Goal: Task Accomplishment & Management: Complete application form

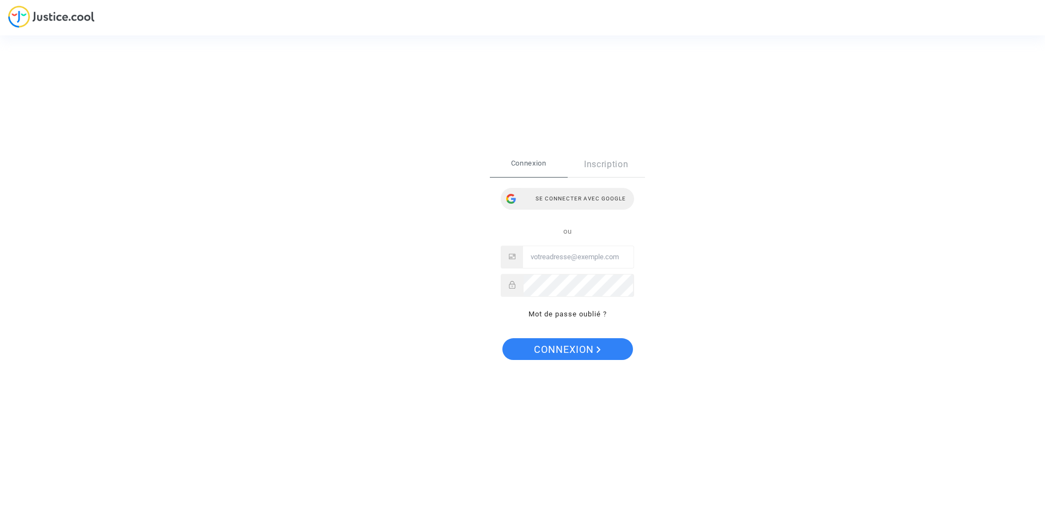
click at [556, 206] on div "Se connecter avec Google" at bounding box center [567, 199] width 133 height 22
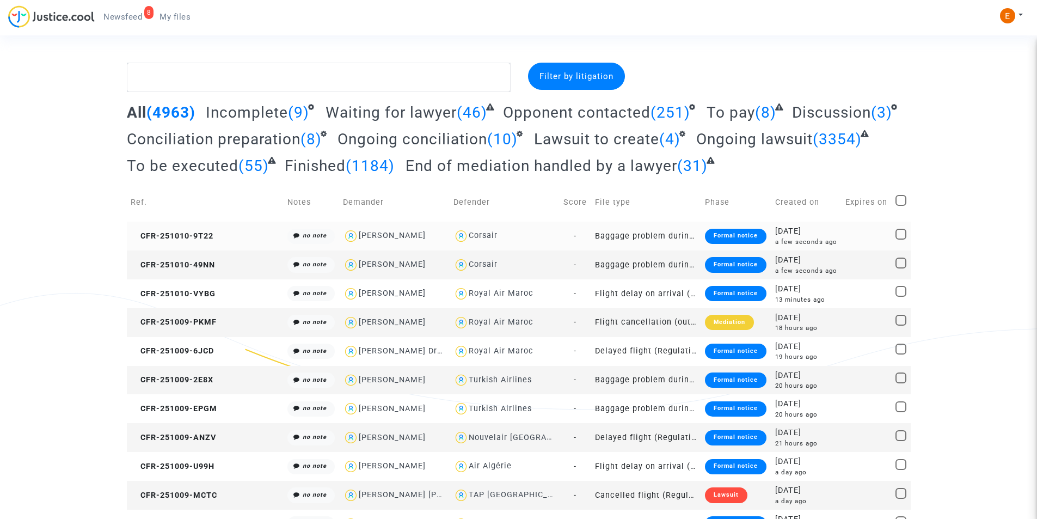
click at [729, 228] on td "Formal notice" at bounding box center [736, 236] width 70 height 29
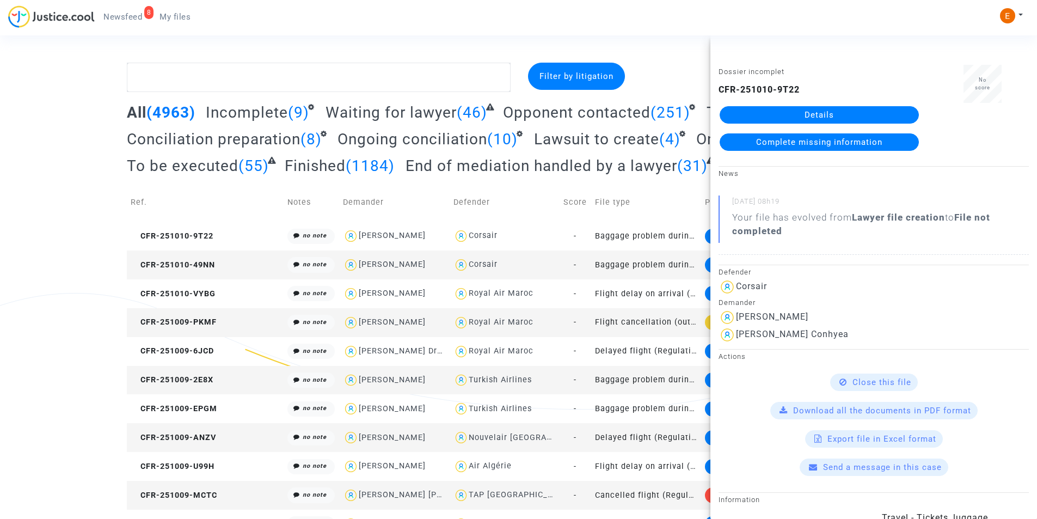
click at [801, 116] on link "Details" at bounding box center [819, 114] width 199 height 17
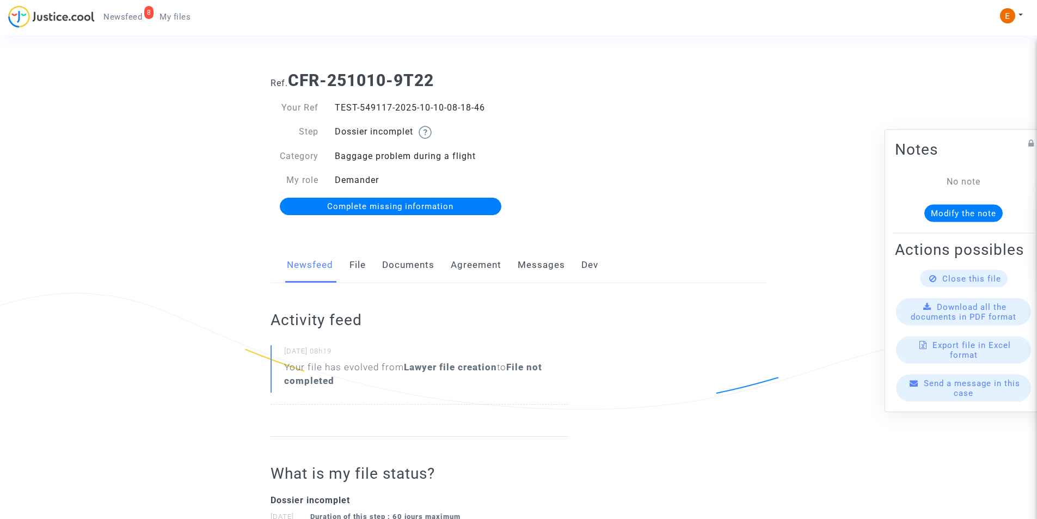
click at [395, 269] on link "Documents" at bounding box center [408, 265] width 52 height 36
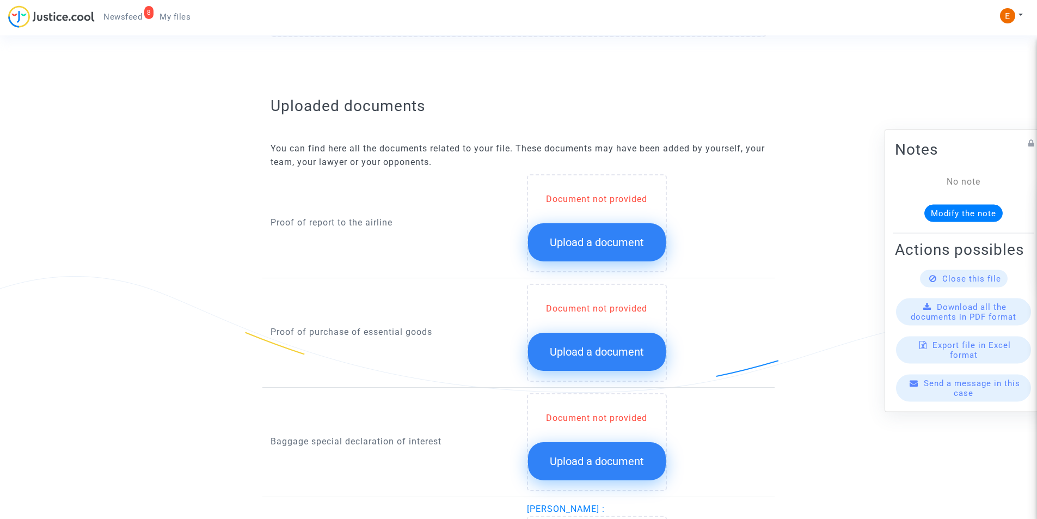
scroll to position [599, 0]
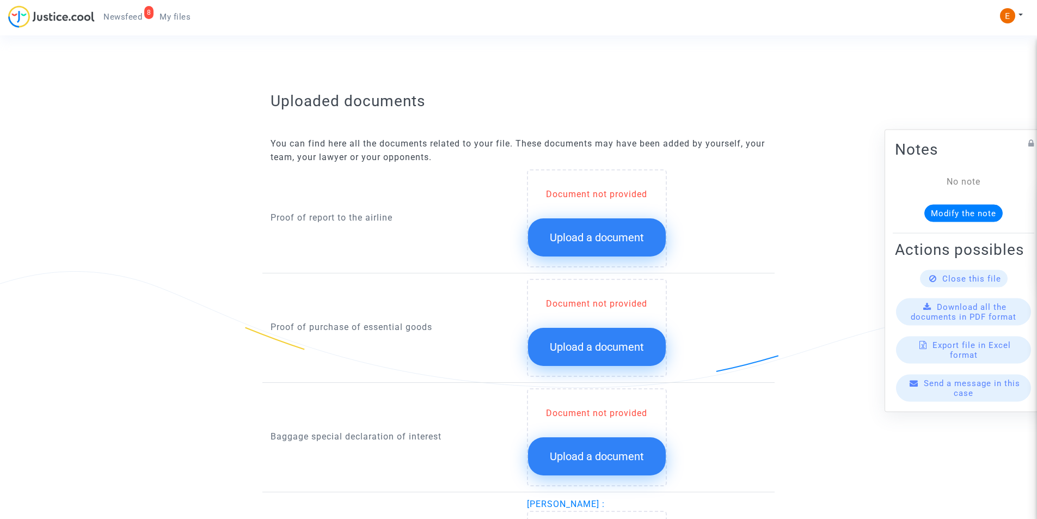
click at [609, 228] on button "Upload a document" at bounding box center [597, 237] width 138 height 38
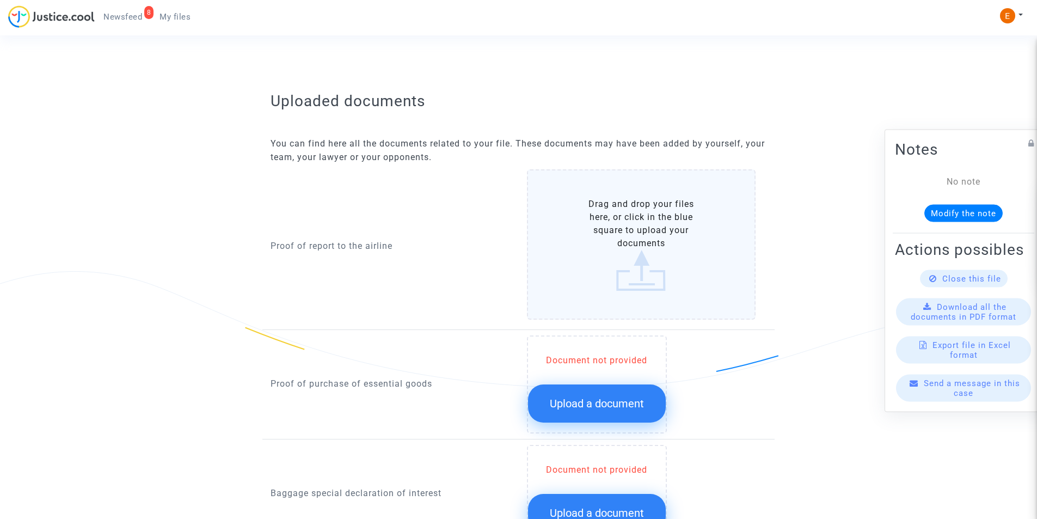
click at [606, 236] on label "Drag and drop your files here, or click in the blue square to upload your docum…" at bounding box center [641, 244] width 229 height 150
click at [0, 0] on input "Drag and drop your files here, or click in the blue square to upload your docum…" at bounding box center [0, 0] width 0 height 0
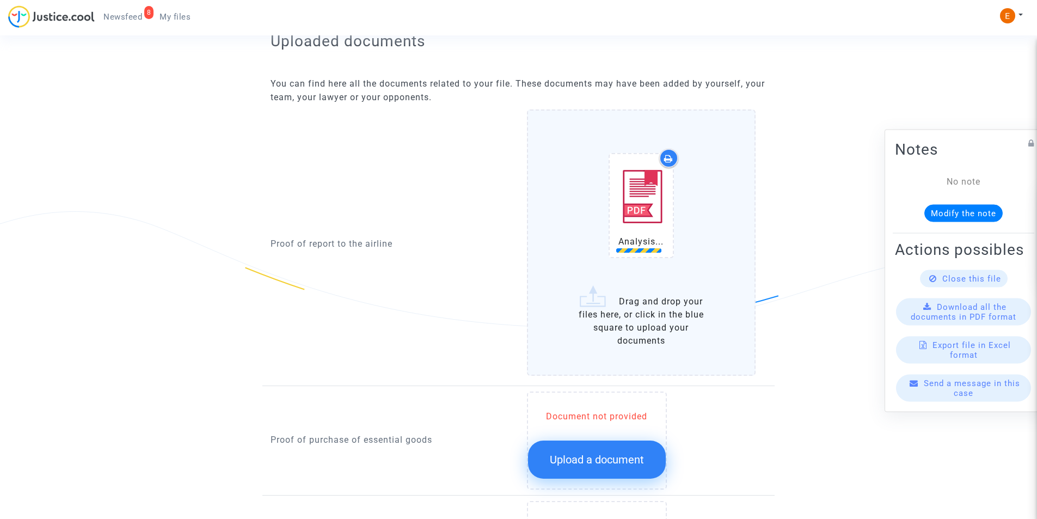
scroll to position [762, 0]
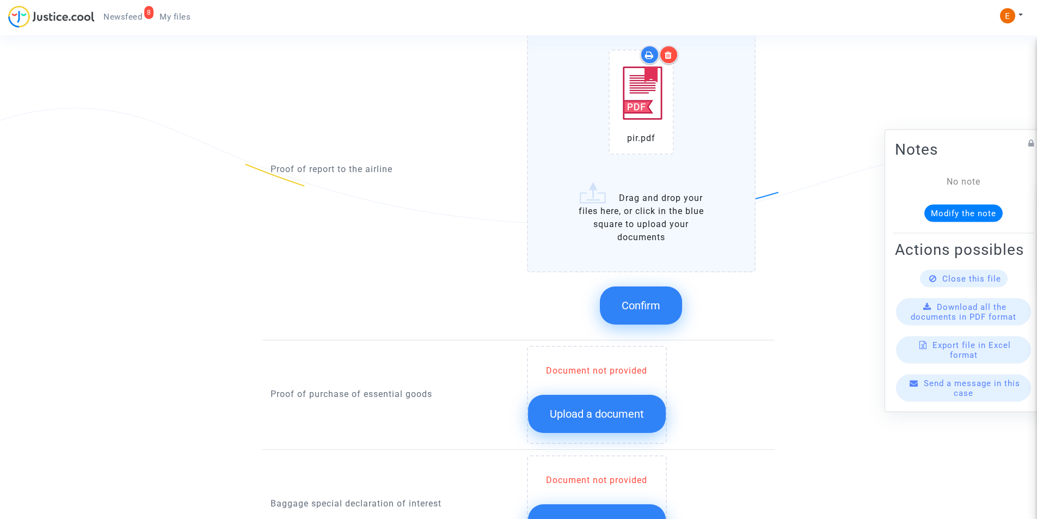
click at [663, 54] on div at bounding box center [668, 54] width 19 height 19
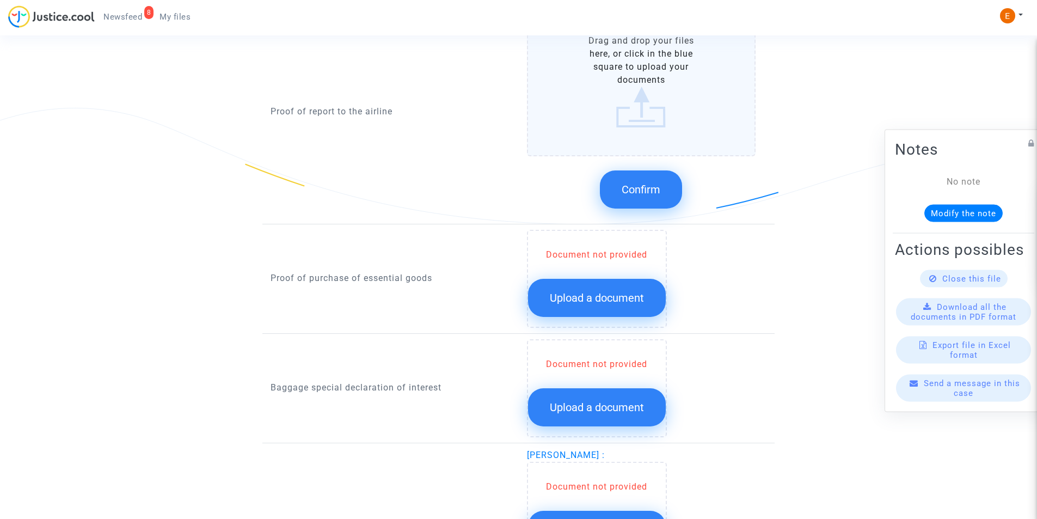
click at [667, 131] on label "Drag and drop your files here, or click in the blue square to upload your docum…" at bounding box center [641, 81] width 229 height 150
click at [0, 0] on input "Drag and drop your files here, or click in the blue square to upload your docum…" at bounding box center [0, 0] width 0 height 0
click at [610, 304] on span "Upload a document" at bounding box center [597, 297] width 94 height 13
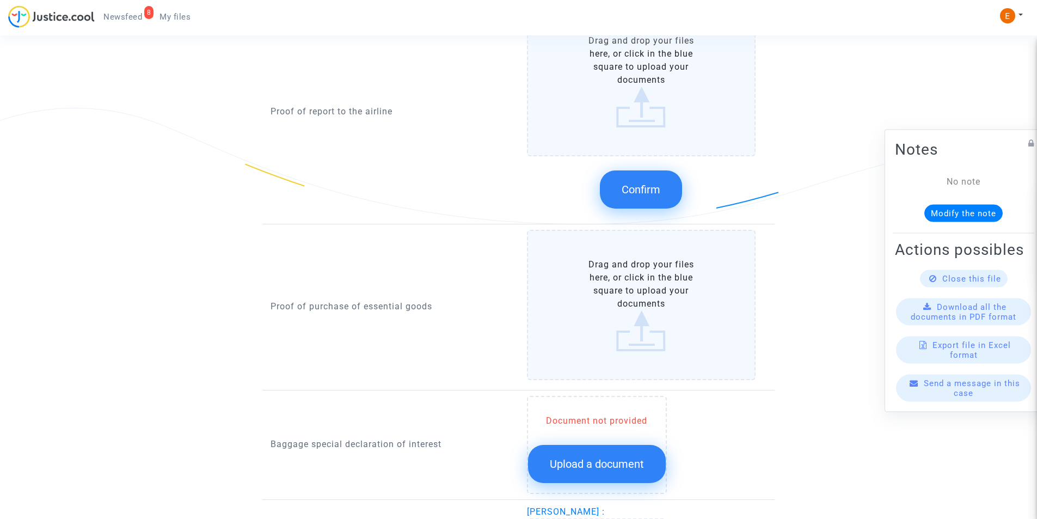
click at [610, 304] on label "Drag and drop your files here, or click in the blue square to upload your docum…" at bounding box center [641, 305] width 229 height 150
click at [0, 0] on input "Drag and drop your files here, or click in the blue square to upload your docum…" at bounding box center [0, 0] width 0 height 0
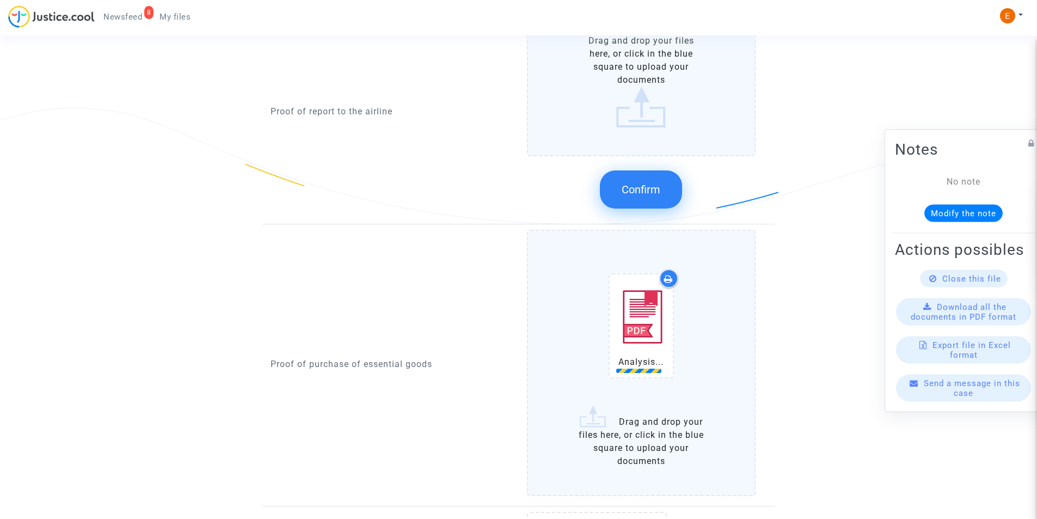
click at [620, 100] on label "Drag and drop your files here, or click in the blue square to upload your docum…" at bounding box center [641, 81] width 229 height 150
click at [0, 0] on input "Drag and drop your files here, or click in the blue square to upload your docum…" at bounding box center [0, 0] width 0 height 0
click at [653, 517] on button "Confirm" at bounding box center [641, 529] width 82 height 38
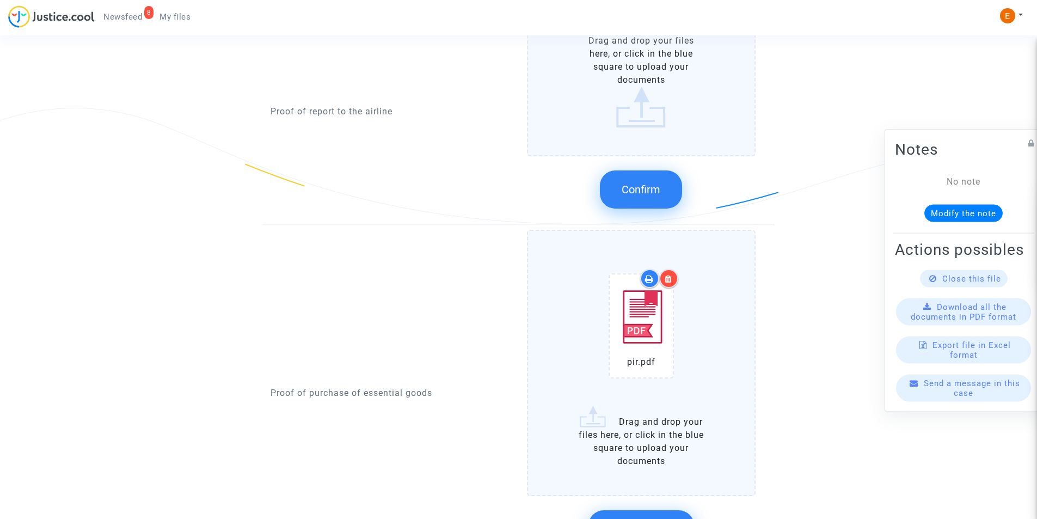
click at [642, 85] on label "Drag and drop your files here, or click in the blue square to upload your docum…" at bounding box center [641, 81] width 229 height 150
click at [0, 0] on input "Drag and drop your files here, or click in the blue square to upload your docum…" at bounding box center [0, 0] width 0 height 0
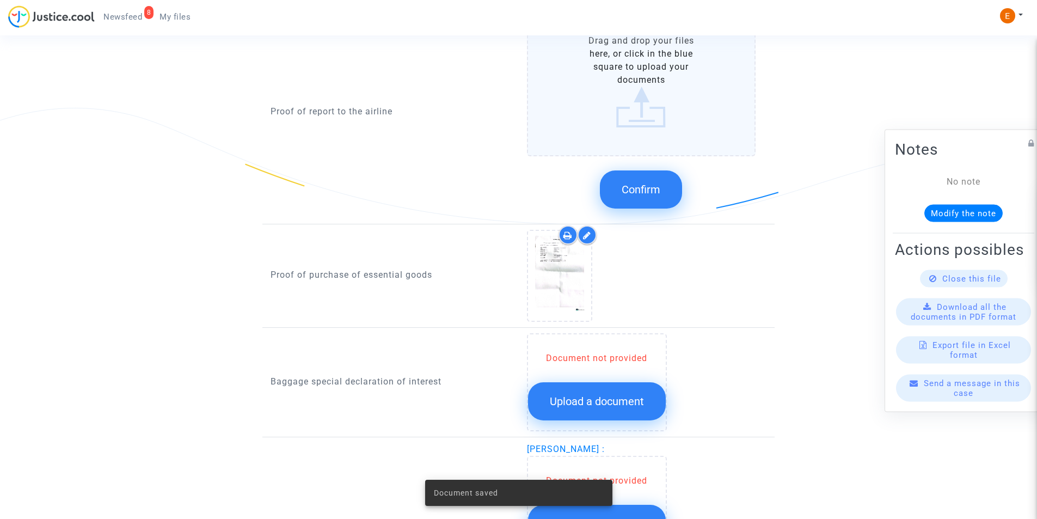
click at [598, 96] on label "Drag and drop your files here, or click in the blue square to upload your docum…" at bounding box center [641, 81] width 229 height 150
click at [0, 0] on input "Drag and drop your files here, or click in the blue square to upload your docum…" at bounding box center [0, 0] width 0 height 0
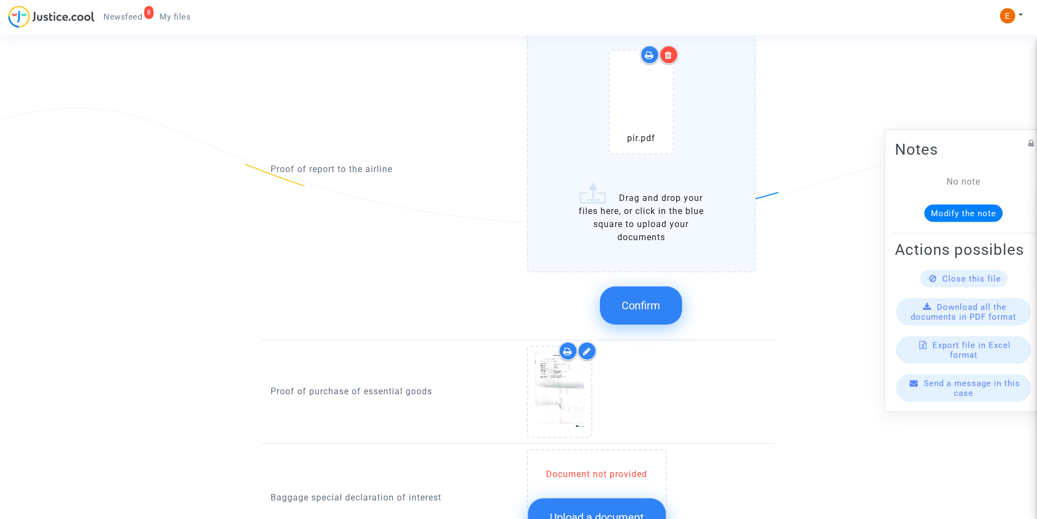
click at [638, 297] on button "Confirm" at bounding box center [641, 305] width 82 height 38
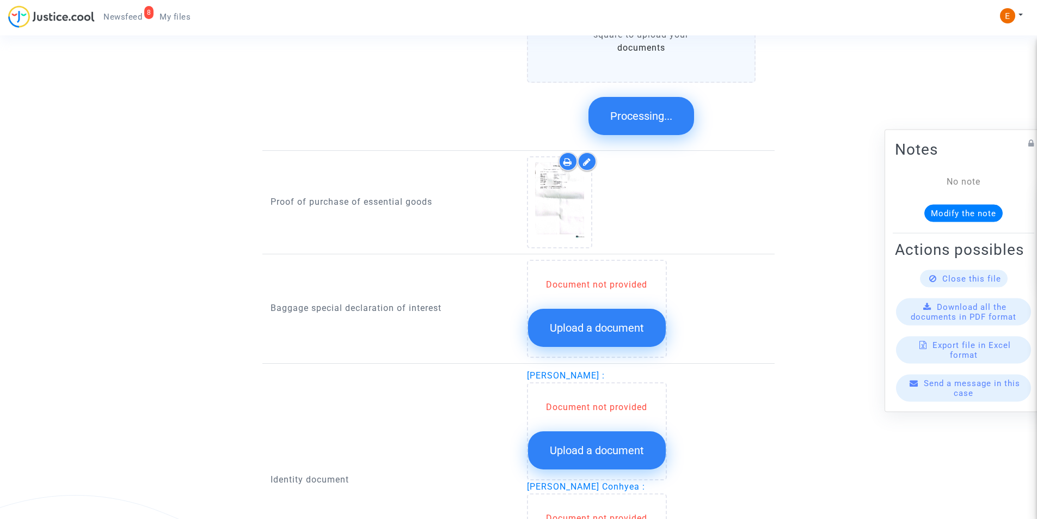
scroll to position [980, 0]
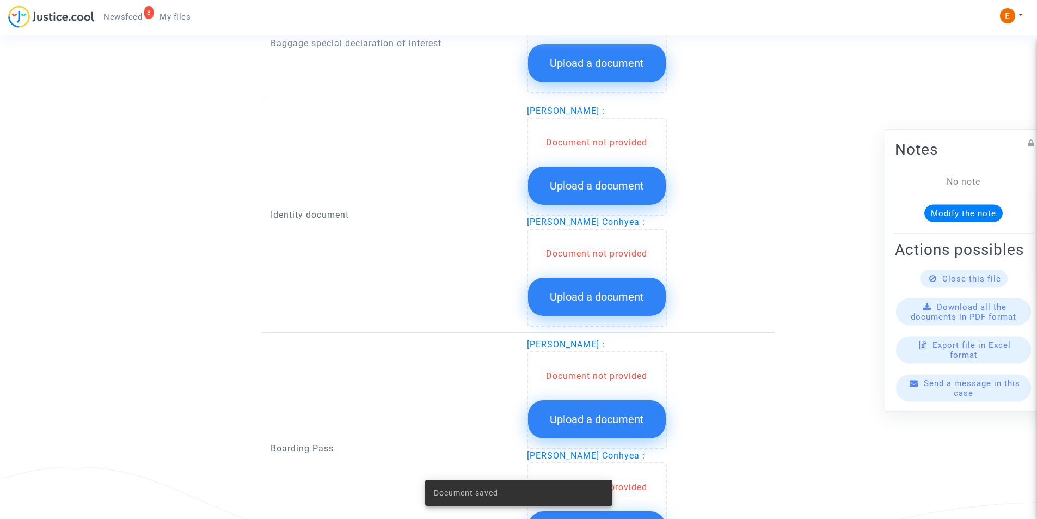
click at [603, 182] on span "Upload a document" at bounding box center [597, 185] width 94 height 13
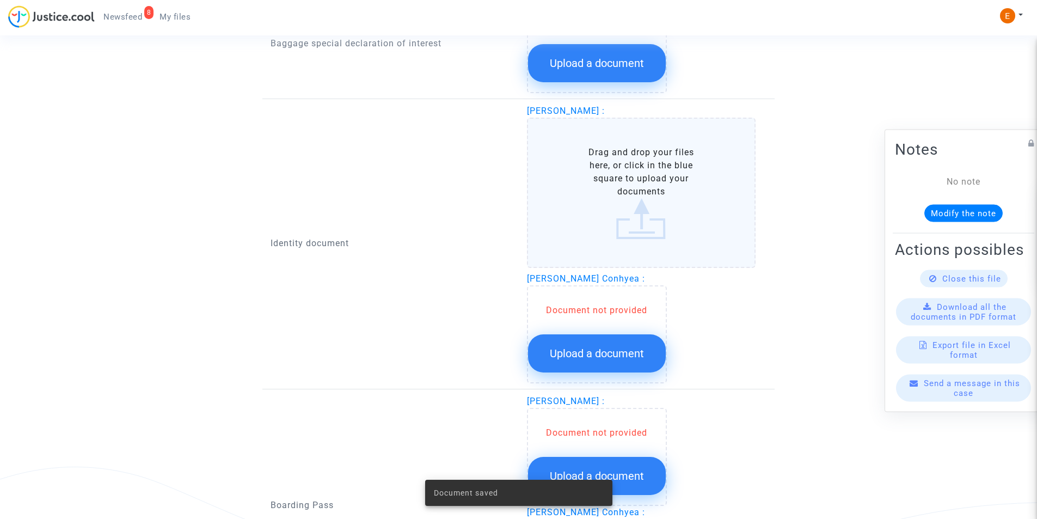
click at [587, 186] on label "Drag and drop your files here, or click in the blue square to upload your docum…" at bounding box center [641, 193] width 229 height 150
click at [0, 0] on input "Drag and drop your files here, or click in the blue square to upload your docum…" at bounding box center [0, 0] width 0 height 0
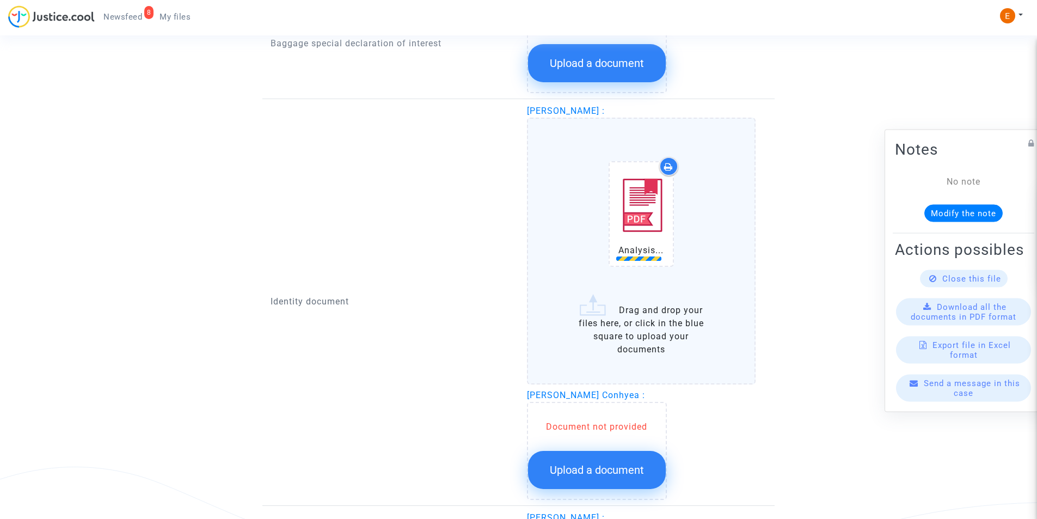
click at [606, 458] on div "Bibi Nazma Conhyea : Document not provided Upload a document" at bounding box center [647, 444] width 240 height 111
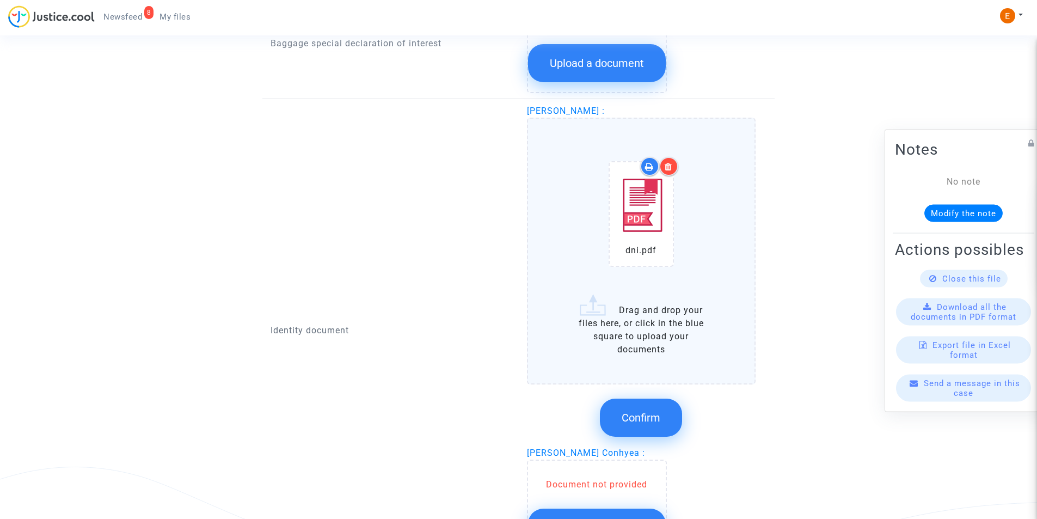
scroll to position [1089, 0]
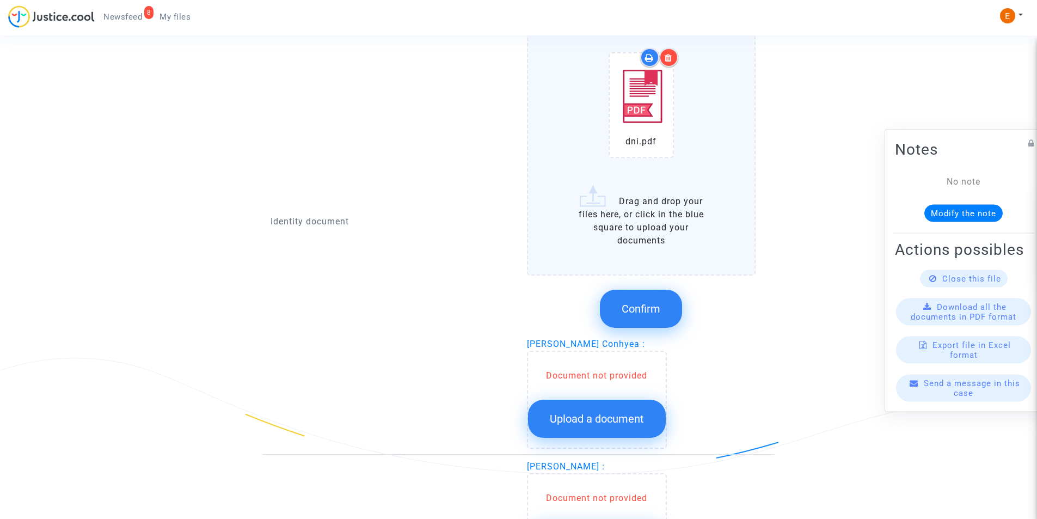
click at [640, 294] on button "Confirm" at bounding box center [641, 309] width 82 height 38
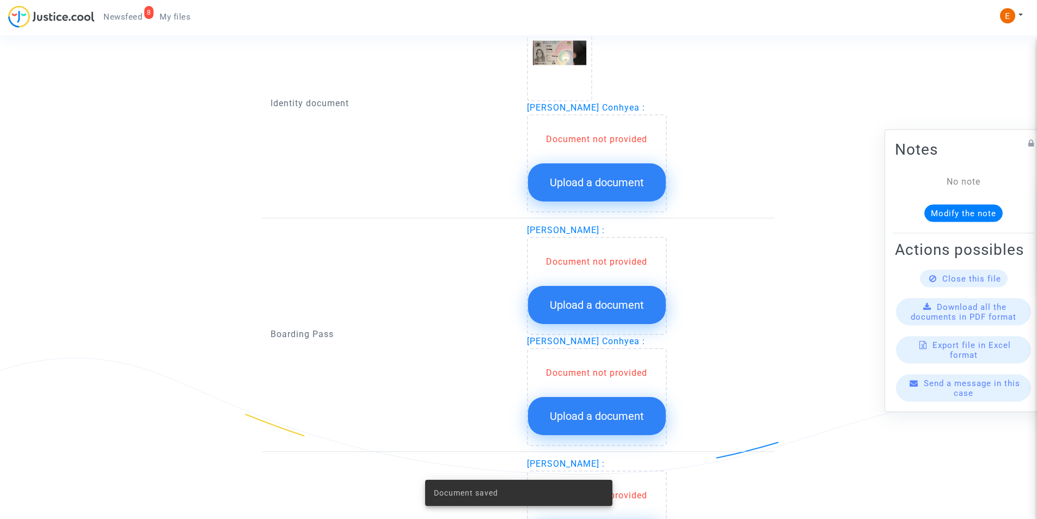
click at [580, 138] on div "Document not provided" at bounding box center [597, 139] width 138 height 13
click at [583, 181] on span "Upload a document" at bounding box center [597, 182] width 94 height 13
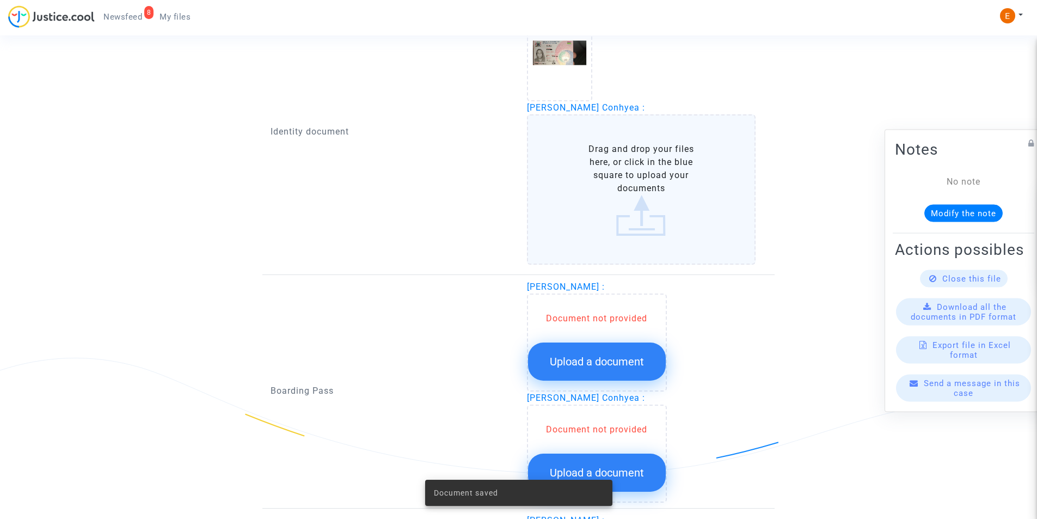
click at [592, 167] on label "Drag and drop your files here, or click in the blue square to upload your docum…" at bounding box center [641, 189] width 229 height 150
click at [0, 0] on input "Drag and drop your files here, or click in the blue square to upload your docum…" at bounding box center [0, 0] width 0 height 0
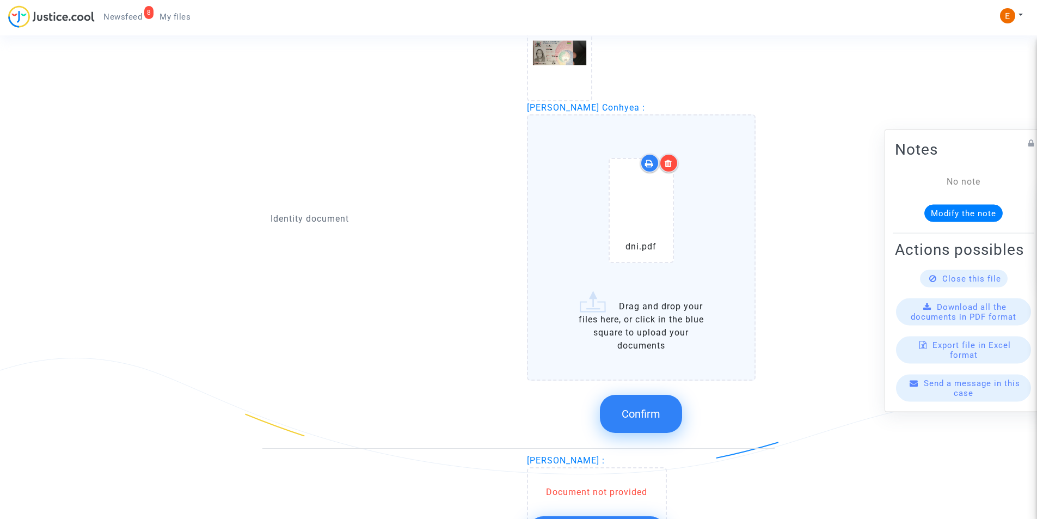
click at [634, 413] on span "Confirm" at bounding box center [641, 413] width 39 height 13
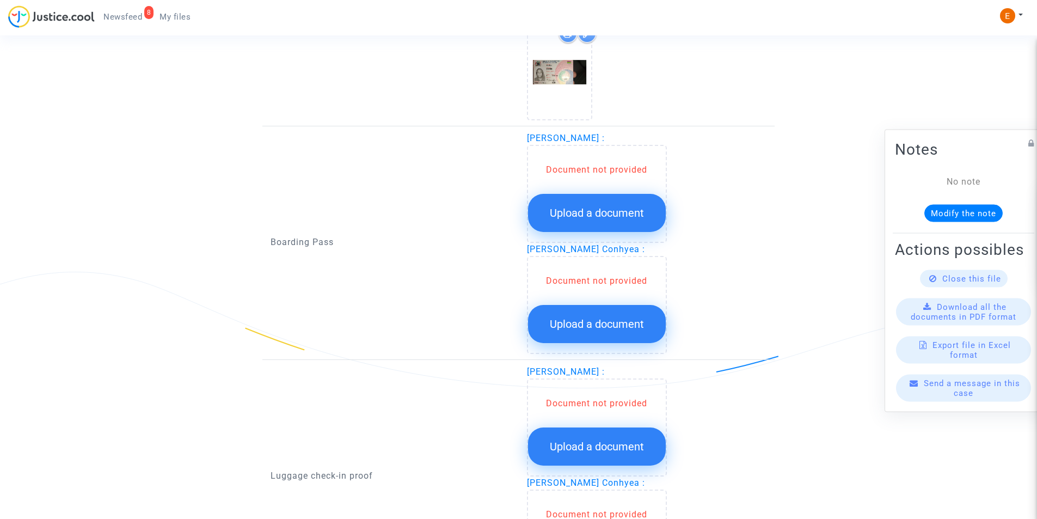
scroll to position [1252, 0]
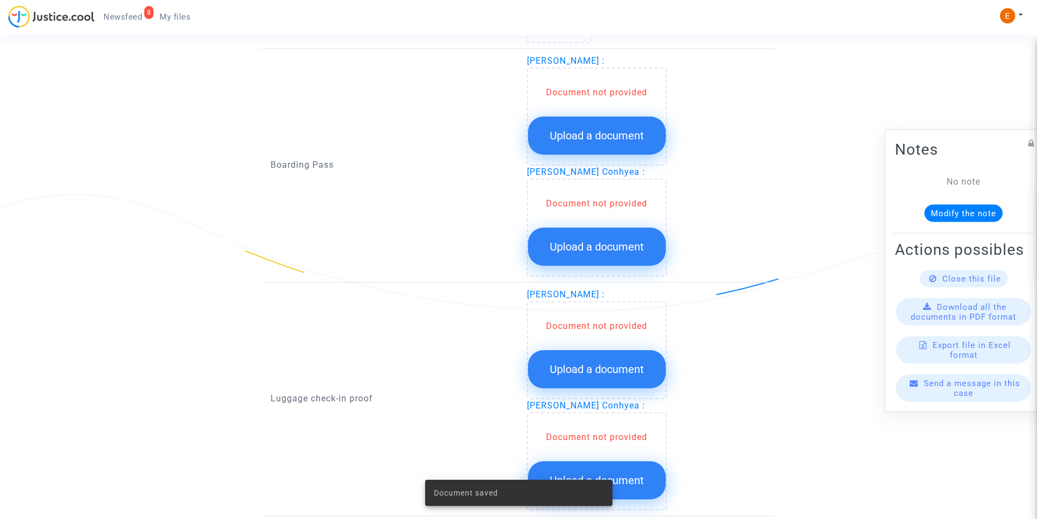
click at [607, 127] on button "Upload a document" at bounding box center [597, 136] width 138 height 38
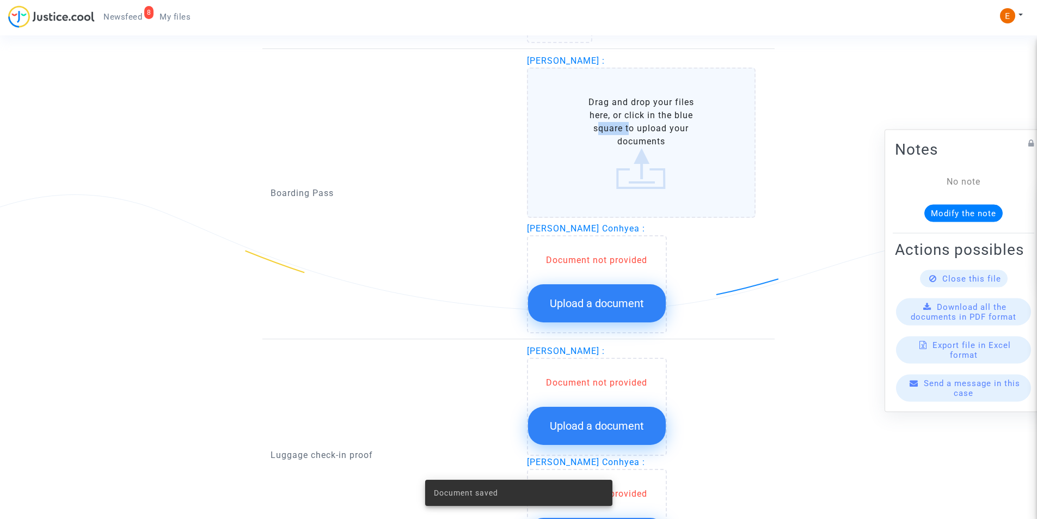
click at [607, 127] on label "Drag and drop your files here, or click in the blue square to upload your docum…" at bounding box center [641, 143] width 229 height 150
click at [0, 0] on input "Drag and drop your files here, or click in the blue square to upload your docum…" at bounding box center [0, 0] width 0 height 0
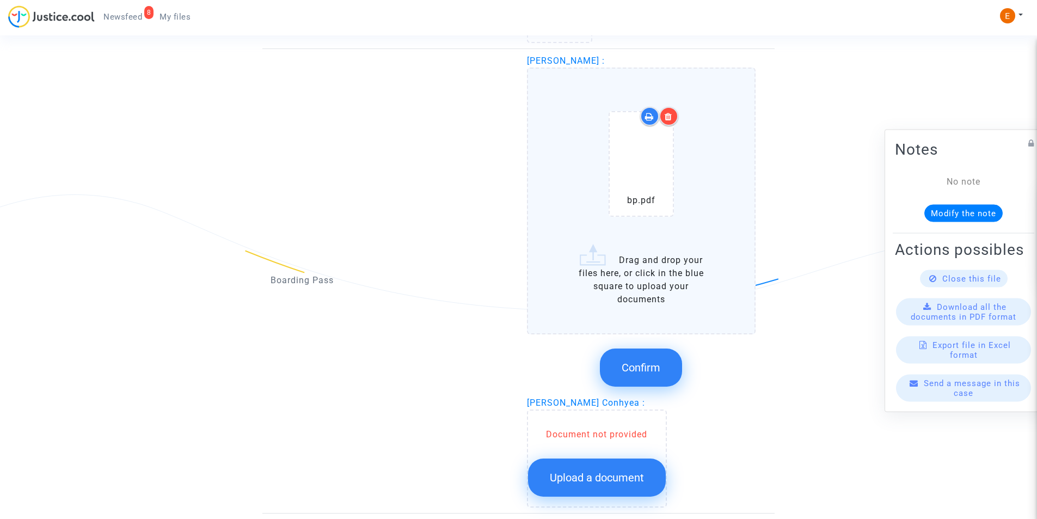
click at [670, 109] on div at bounding box center [668, 116] width 19 height 19
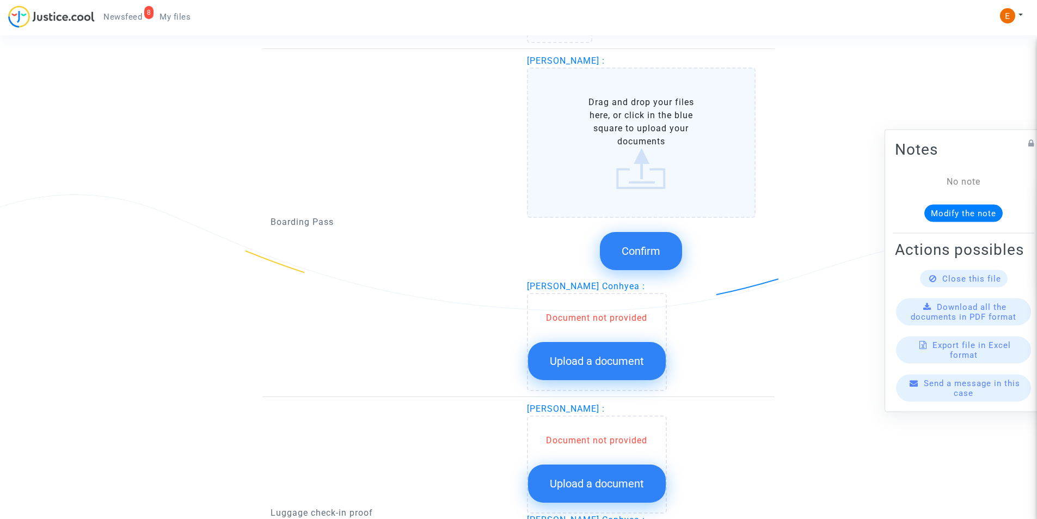
click at [645, 162] on label "Drag and drop your files here, or click in the blue square to upload your docum…" at bounding box center [641, 143] width 229 height 150
click at [0, 0] on input "Drag and drop your files here, or click in the blue square to upload your docum…" at bounding box center [0, 0] width 0 height 0
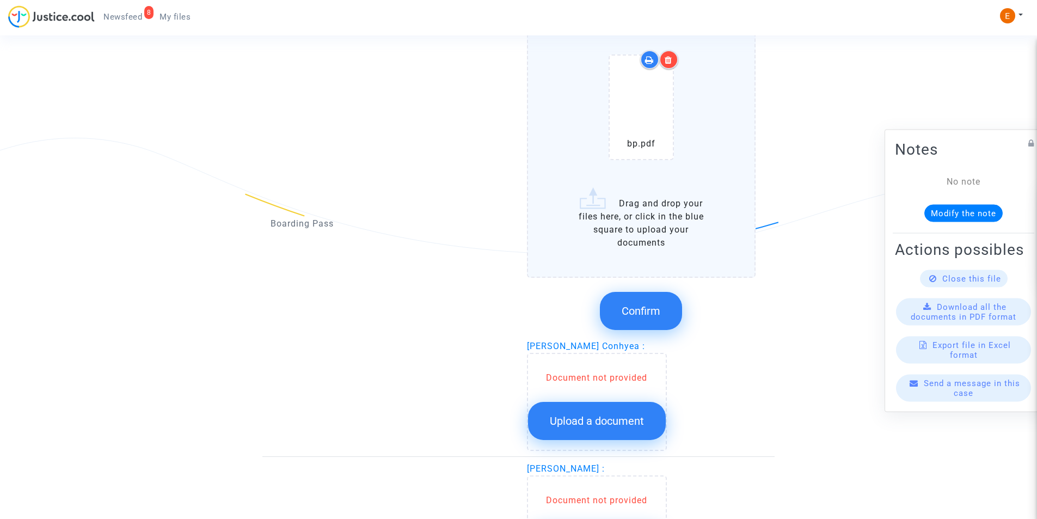
scroll to position [1361, 0]
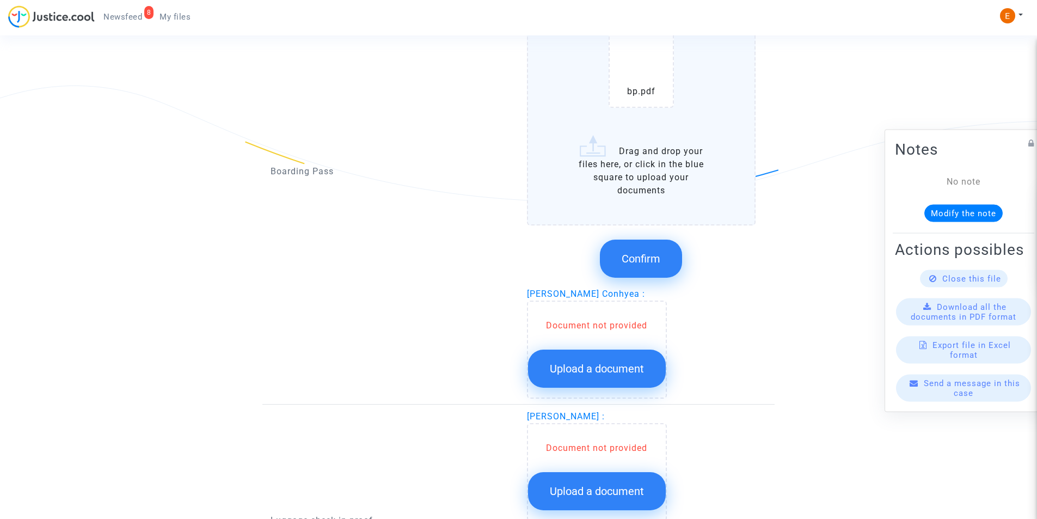
click at [654, 245] on button "Confirm" at bounding box center [641, 259] width 82 height 38
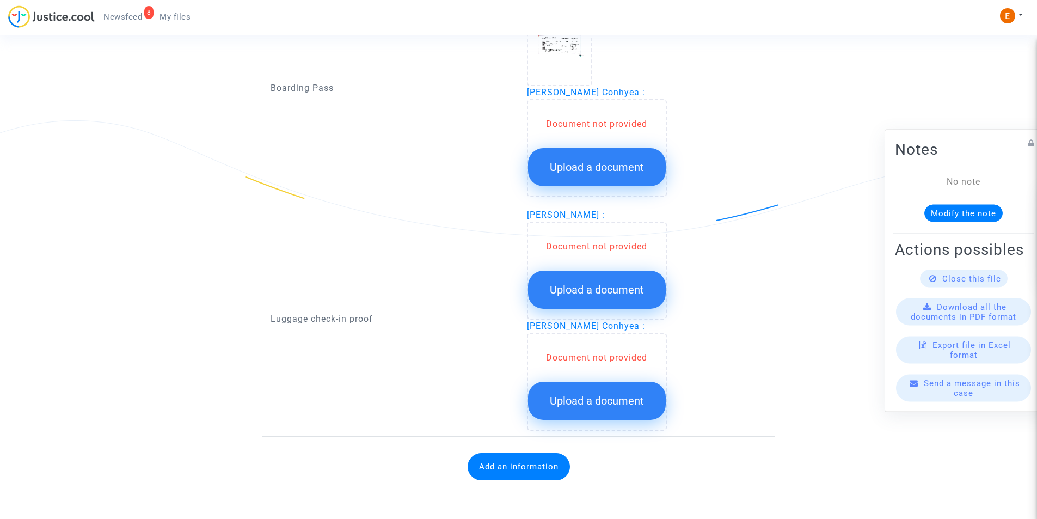
scroll to position [1326, 0]
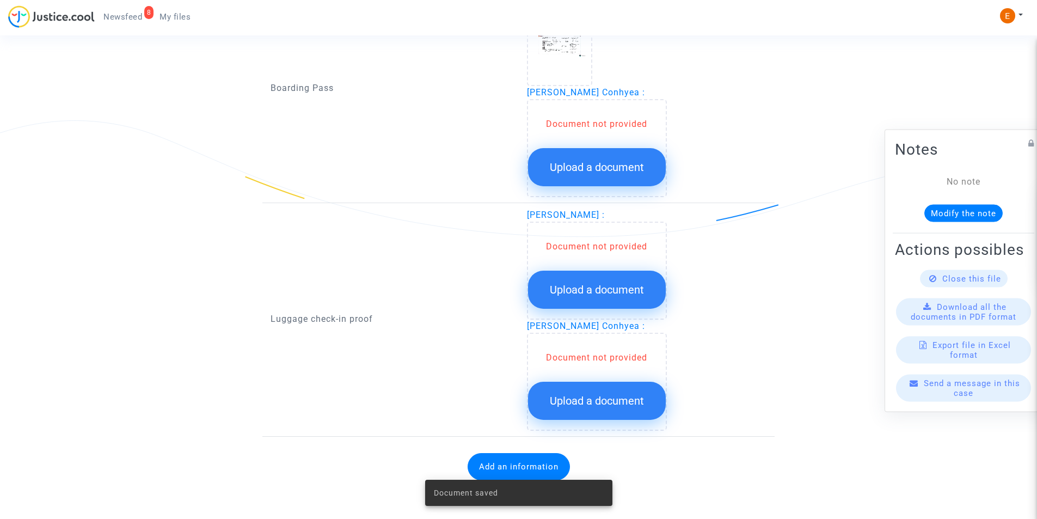
click at [578, 167] on span "Upload a document" at bounding box center [597, 167] width 94 height 13
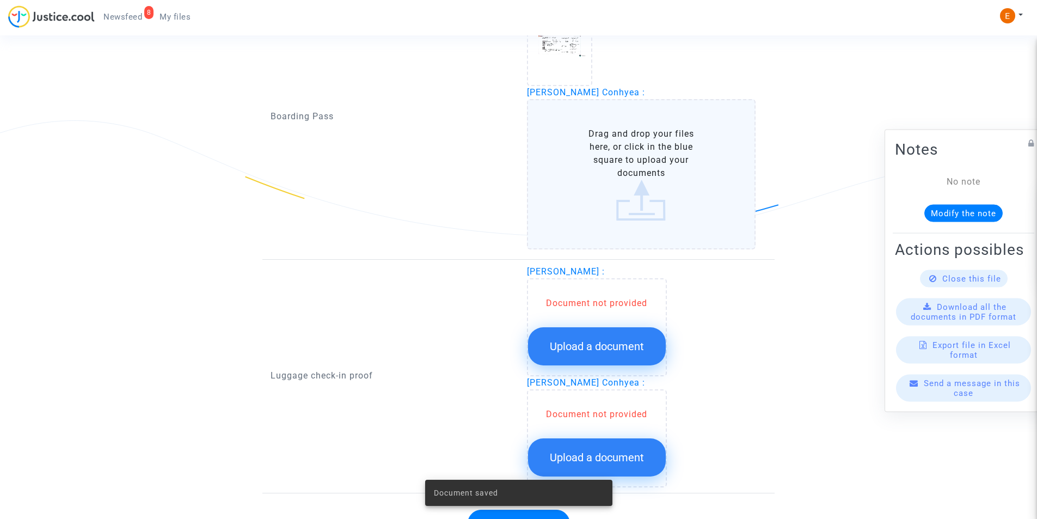
click at [578, 168] on label "Drag and drop your files here, or click in the blue square to upload your docum…" at bounding box center [641, 174] width 229 height 150
click at [0, 0] on input "Drag and drop your files here, or click in the blue square to upload your docum…" at bounding box center [0, 0] width 0 height 0
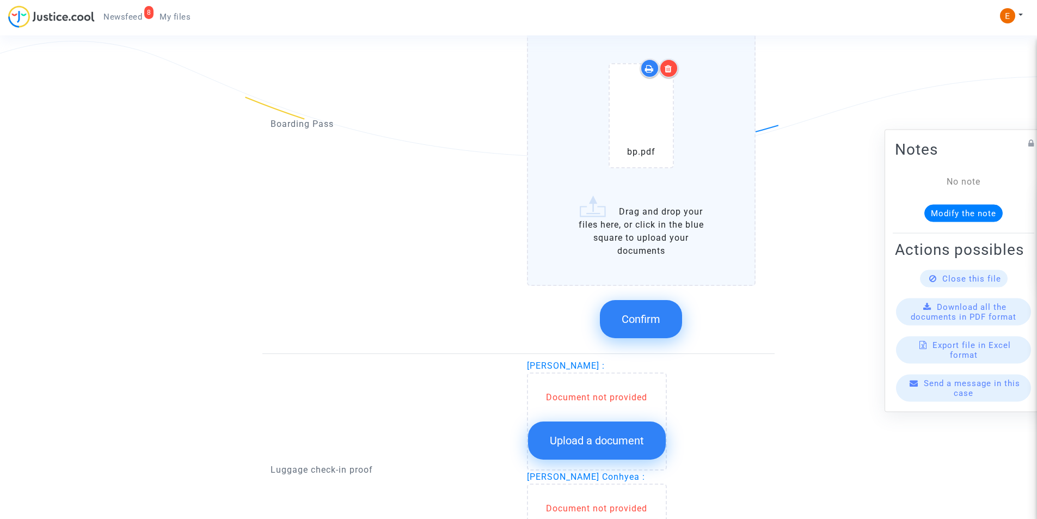
scroll to position [1490, 0]
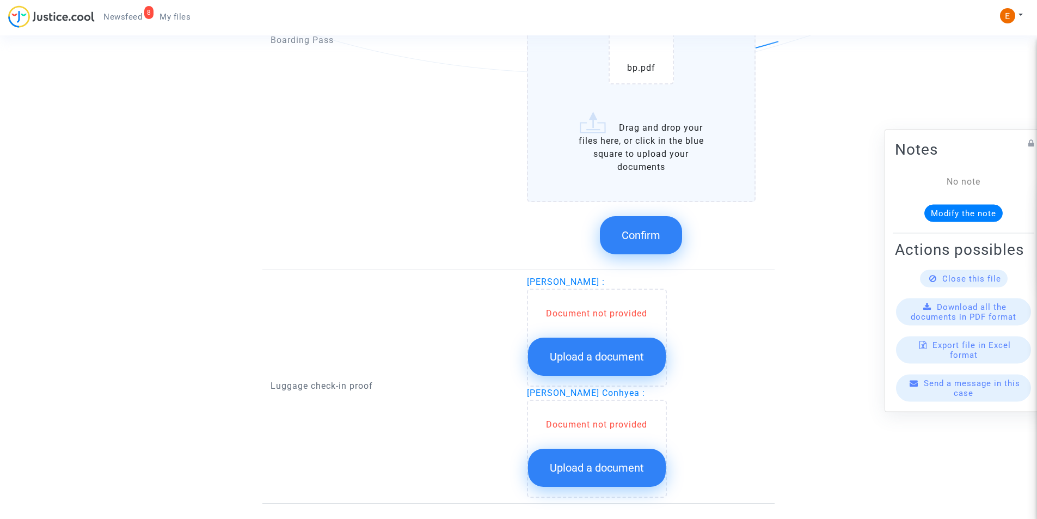
click at [661, 232] on button "Confirm" at bounding box center [641, 235] width 82 height 38
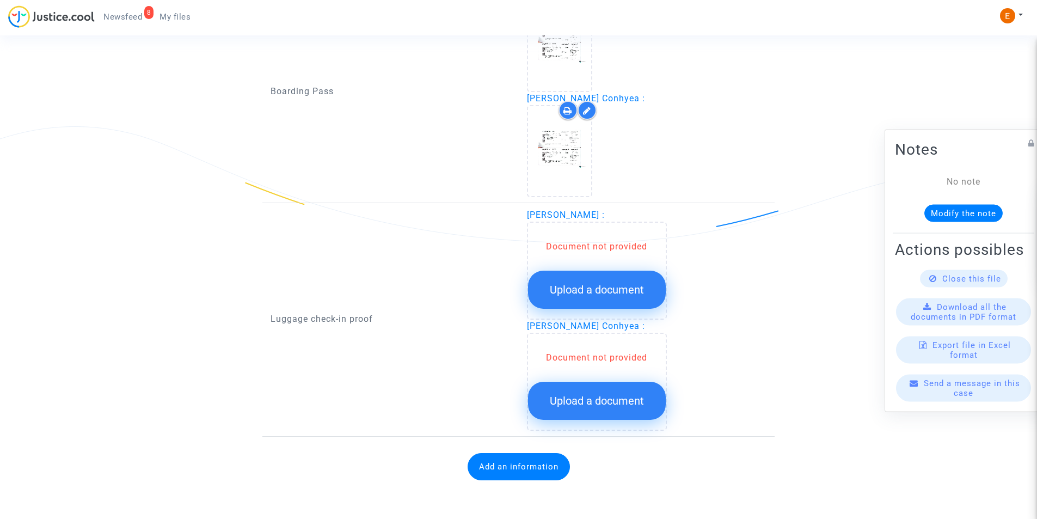
scroll to position [1320, 0]
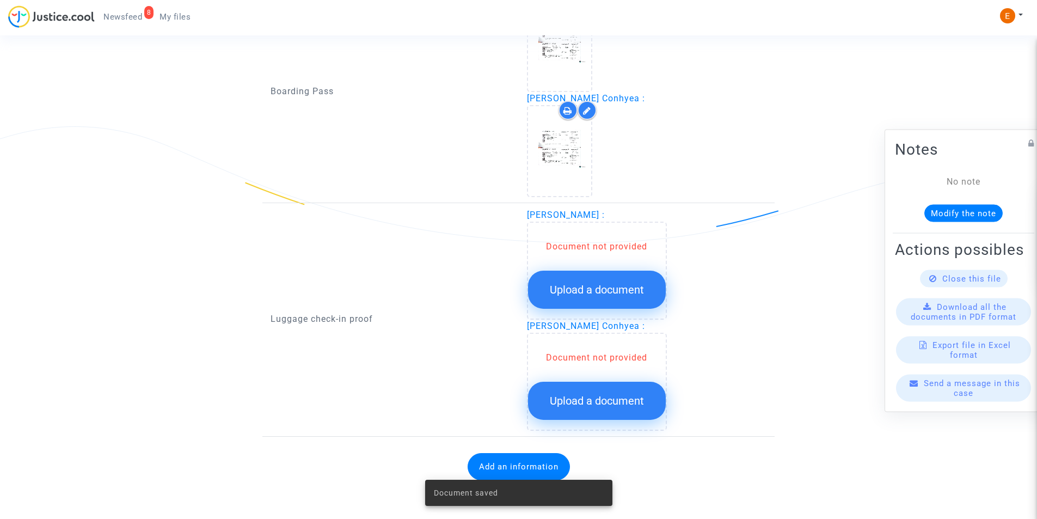
click at [599, 293] on span "Upload a document" at bounding box center [597, 289] width 94 height 13
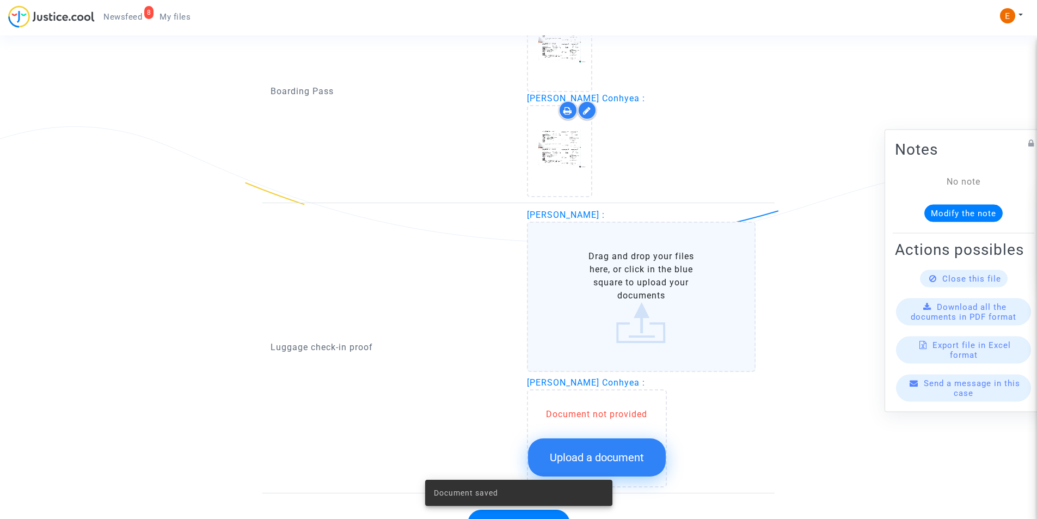
click at [600, 291] on label "Drag and drop your files here, or click in the blue square to upload your docum…" at bounding box center [641, 297] width 229 height 150
click at [0, 0] on input "Drag and drop your files here, or click in the blue square to upload your docum…" at bounding box center [0, 0] width 0 height 0
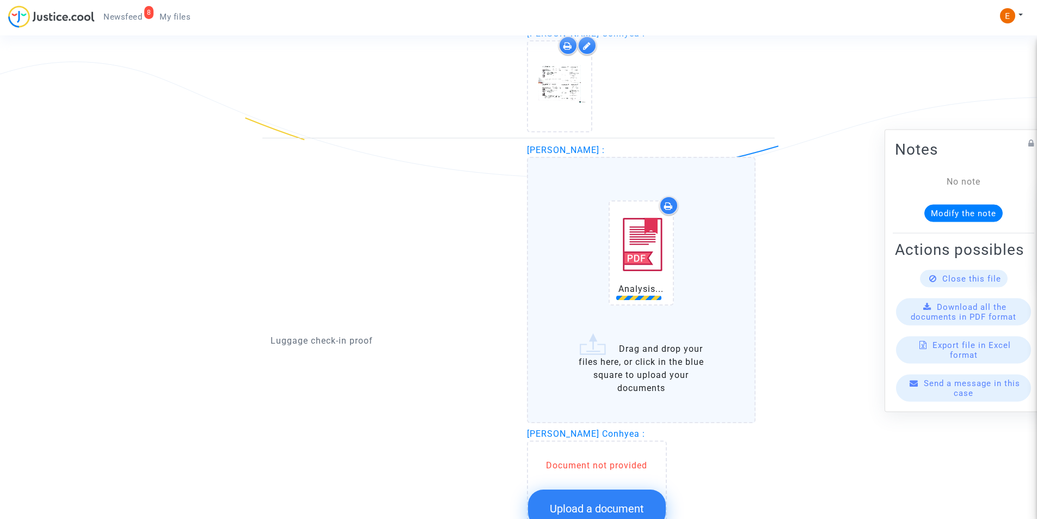
scroll to position [1484, 0]
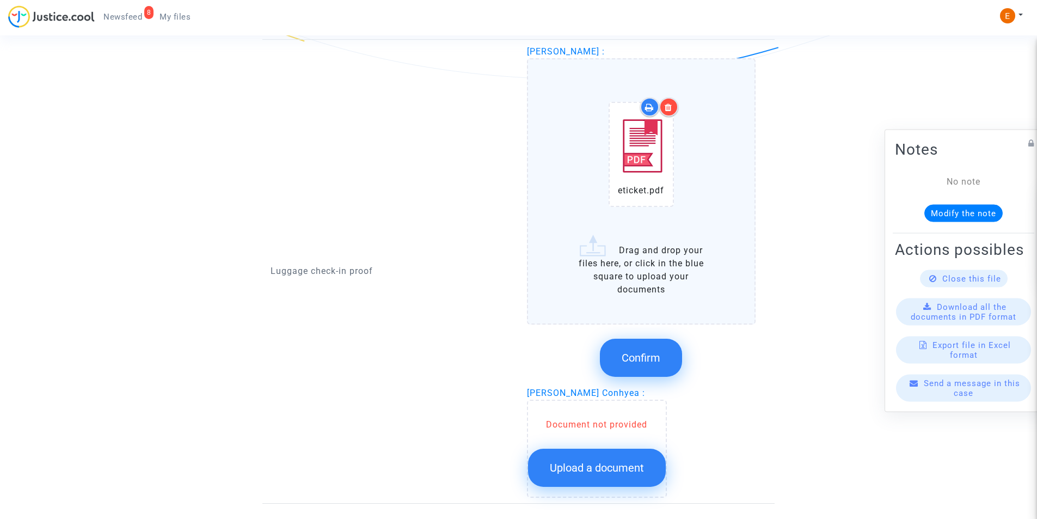
click at [645, 358] on span "Confirm" at bounding box center [641, 357] width 39 height 13
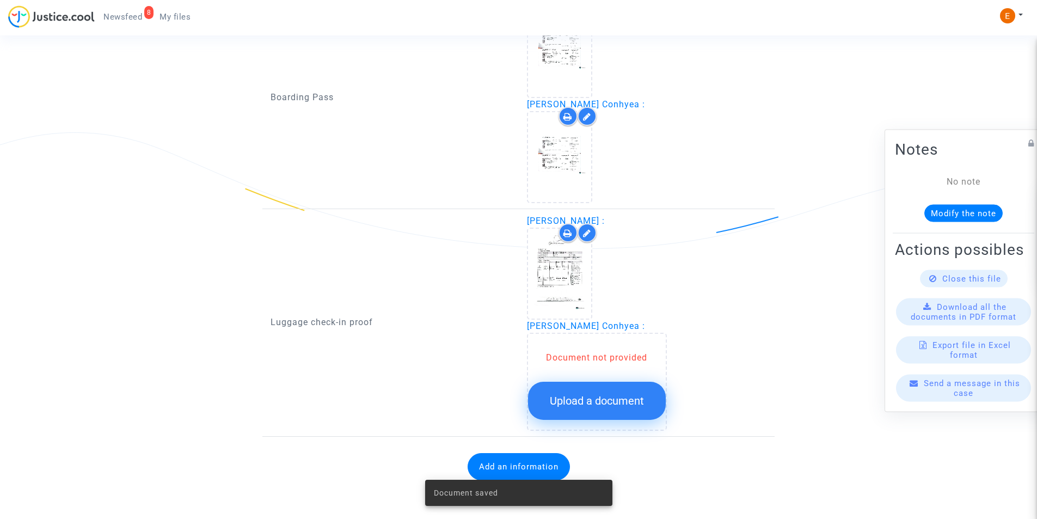
click at [585, 407] on span "Upload a document" at bounding box center [597, 400] width 94 height 13
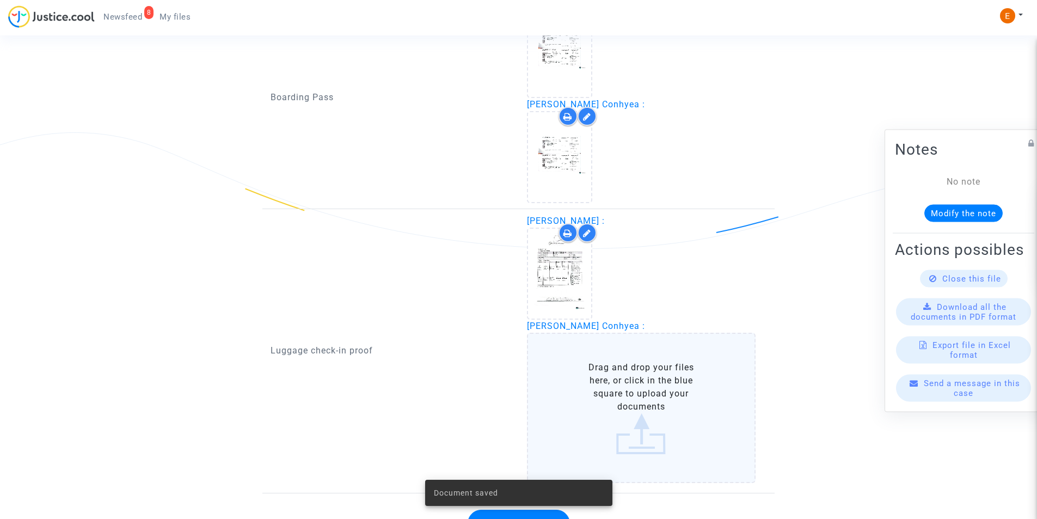
click at [589, 399] on label "Drag and drop your files here, or click in the blue square to upload your docum…" at bounding box center [641, 408] width 229 height 150
click at [0, 0] on input "Drag and drop your files here, or click in the blue square to upload your docum…" at bounding box center [0, 0] width 0 height 0
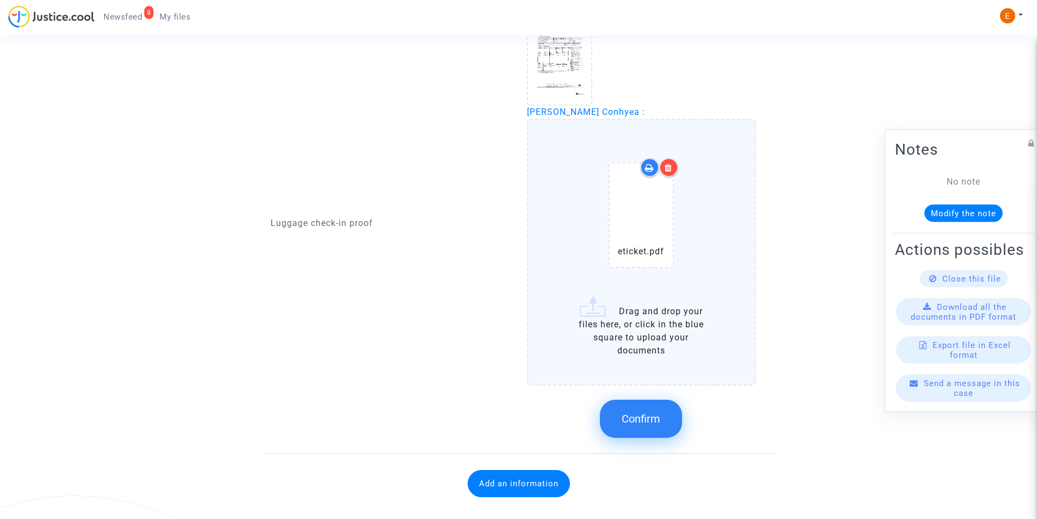
scroll to position [1532, 0]
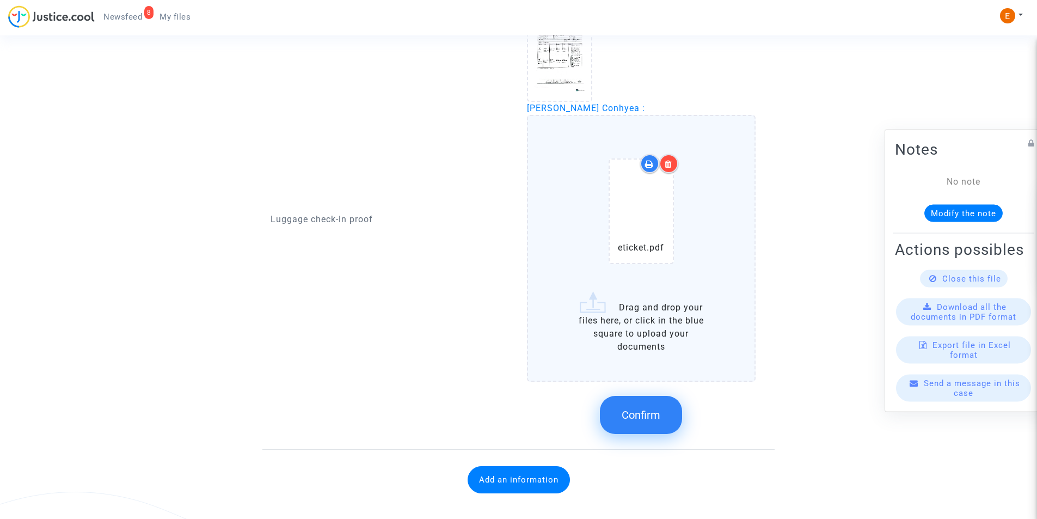
click at [674, 158] on div at bounding box center [668, 163] width 19 height 19
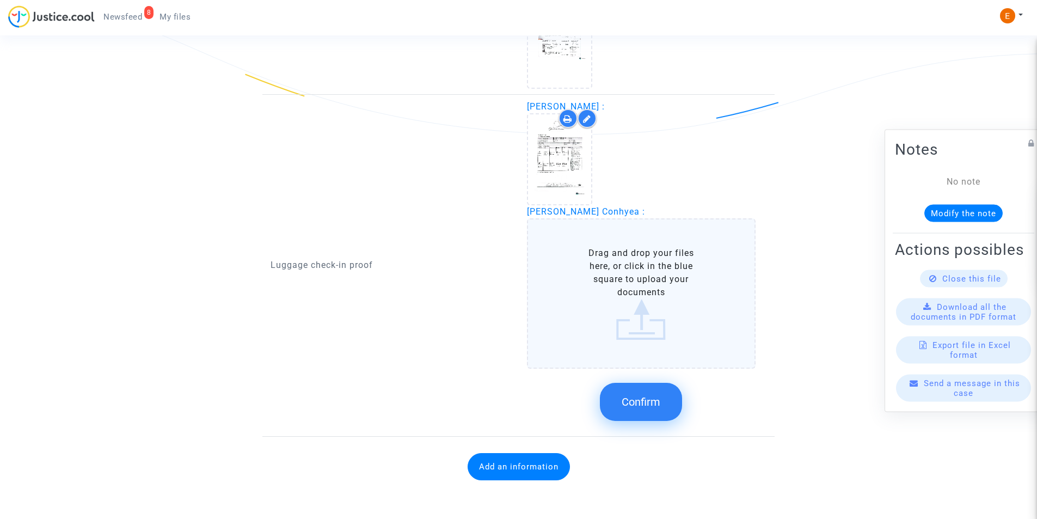
click at [667, 214] on div "Bibi Nazma Conhyea : Drag and drop your files here, or click in the blue square…" at bounding box center [647, 317] width 240 height 225
click at [648, 275] on label "Drag and drop your files here, or click in the blue square to upload your docum…" at bounding box center [641, 293] width 229 height 150
click at [0, 0] on input "Drag and drop your files here, or click in the blue square to upload your docum…" at bounding box center [0, 0] width 0 height 0
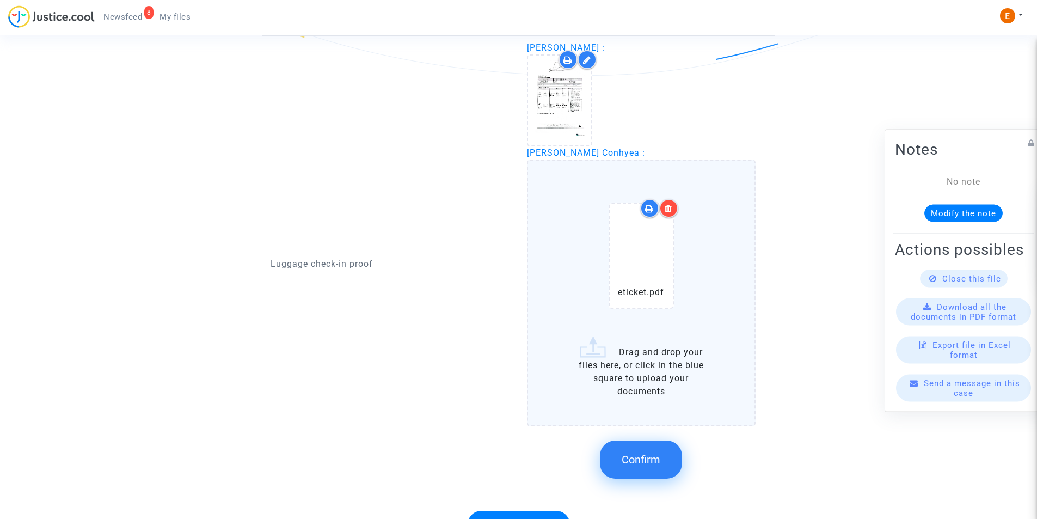
scroll to position [1532, 0]
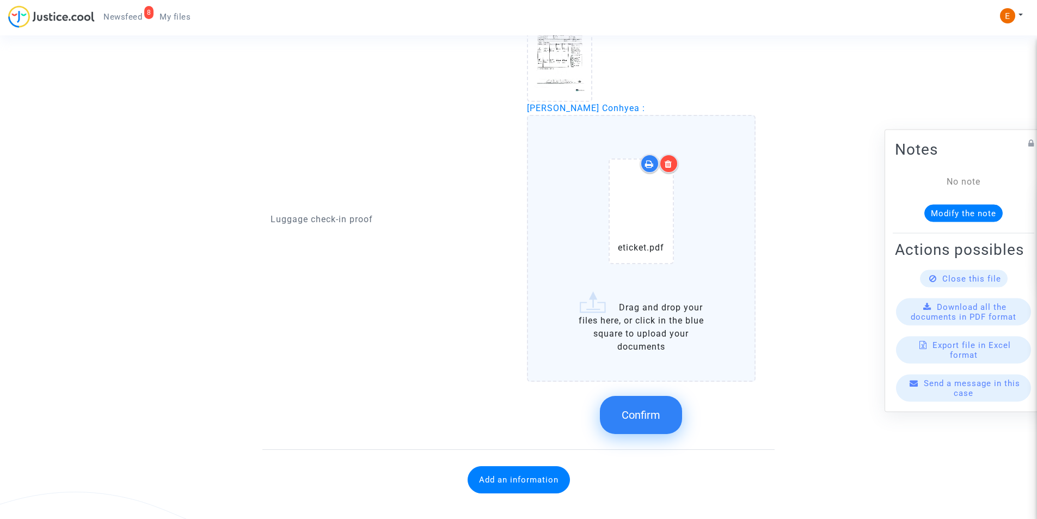
click at [654, 407] on button "Confirm" at bounding box center [641, 415] width 82 height 38
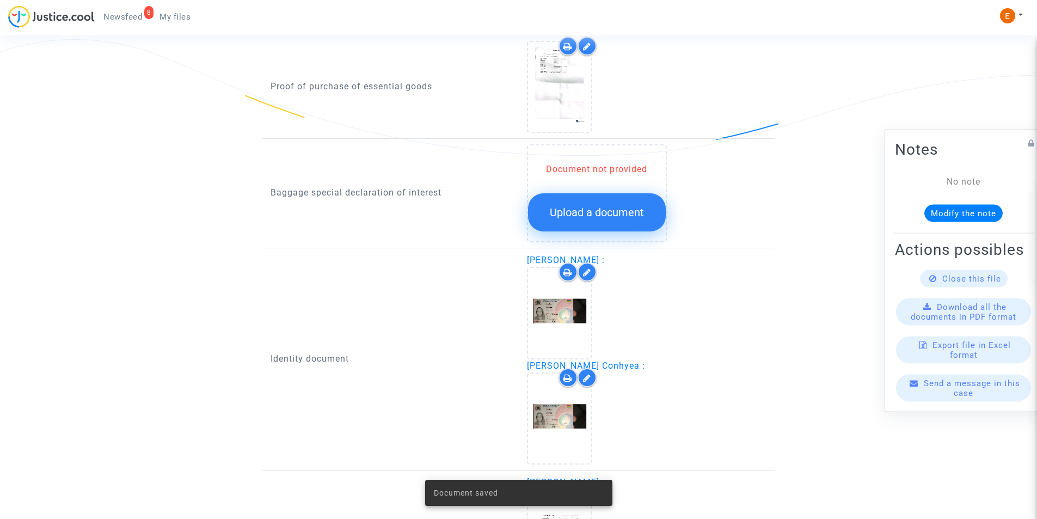
scroll to position [710, 0]
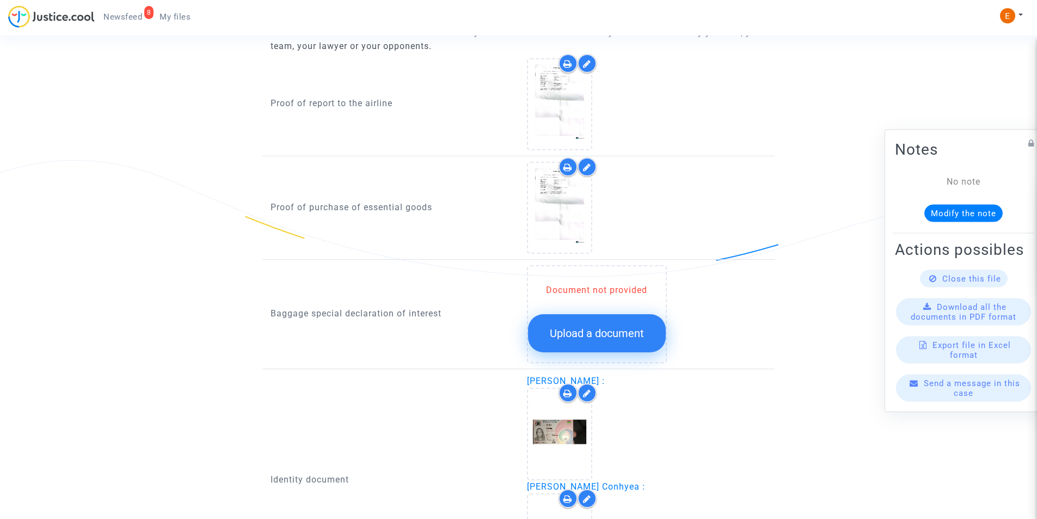
click at [610, 336] on span "Upload a document" at bounding box center [597, 333] width 94 height 13
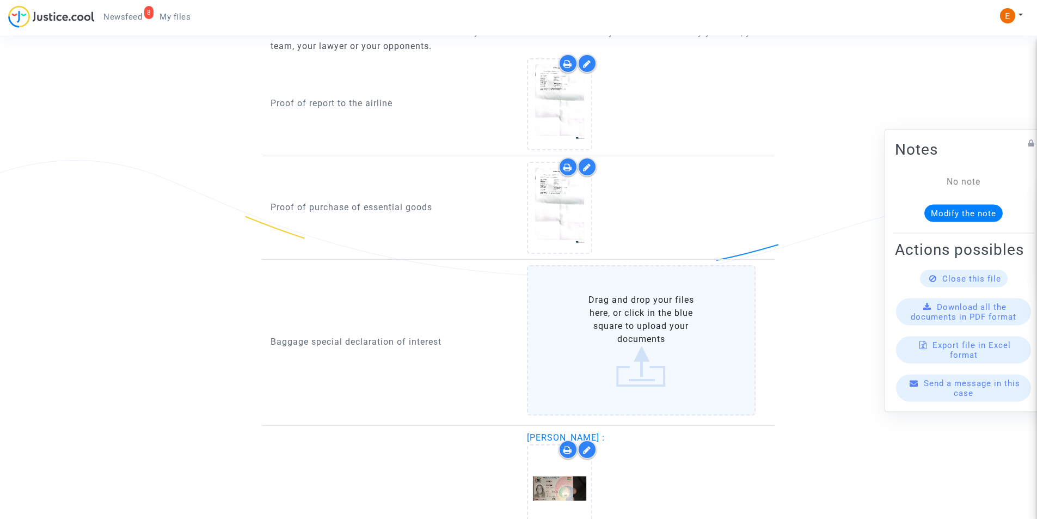
click at [606, 336] on label "Drag and drop your files here, or click in the blue square to upload your docum…" at bounding box center [641, 340] width 229 height 150
click at [0, 0] on input "Drag and drop your files here, or click in the blue square to upload your docum…" at bounding box center [0, 0] width 0 height 0
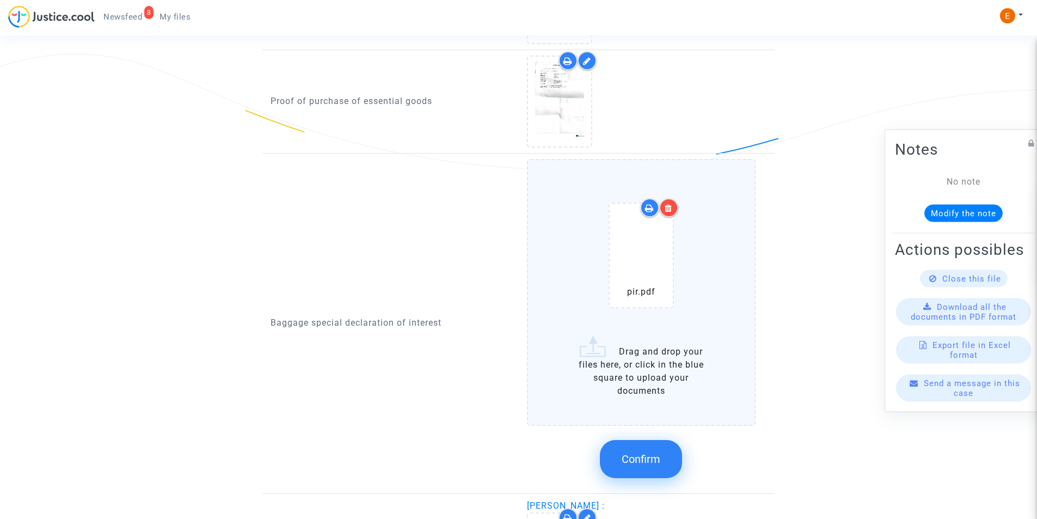
scroll to position [819, 0]
click at [629, 447] on button "Confirm" at bounding box center [641, 456] width 82 height 38
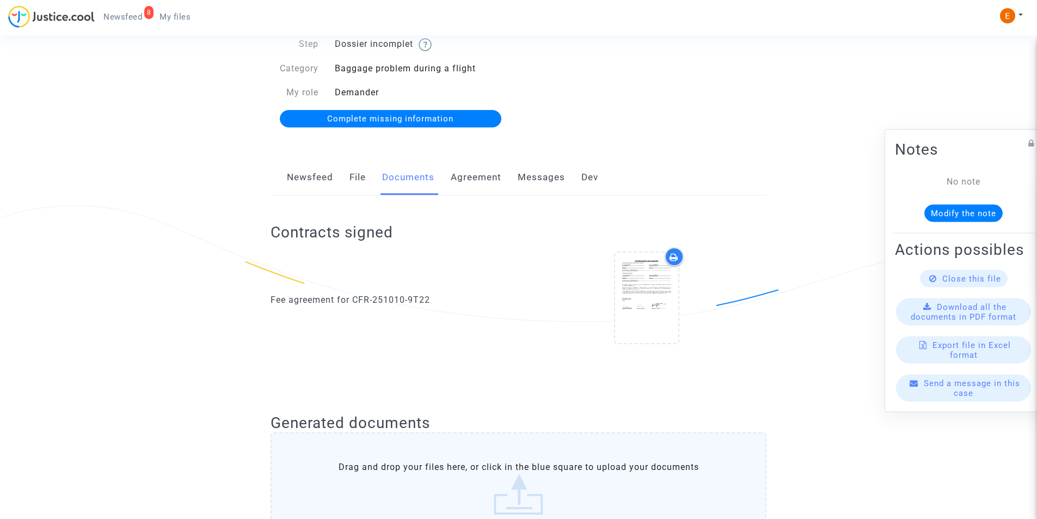
scroll to position [0, 0]
